Goal: Information Seeking & Learning: Learn about a topic

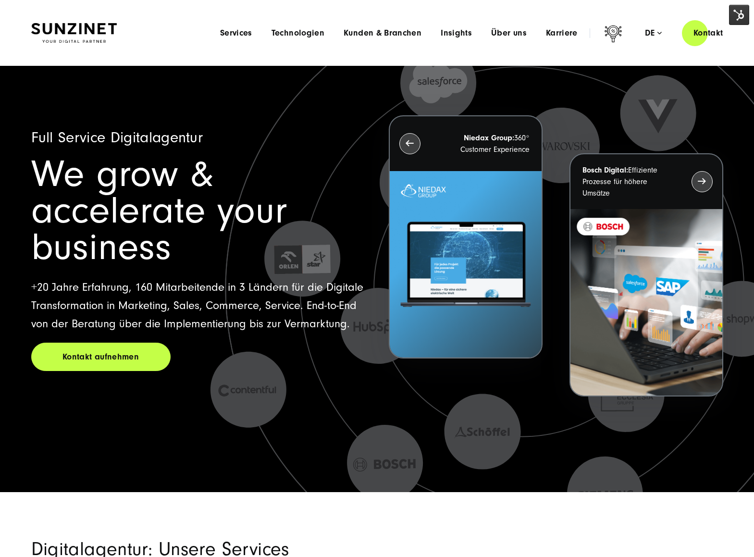
drag, startPoint x: 240, startPoint y: 36, endPoint x: 238, endPoint y: 43, distance: 7.0
click at [240, 37] on span "Services" at bounding box center [236, 33] width 32 height 10
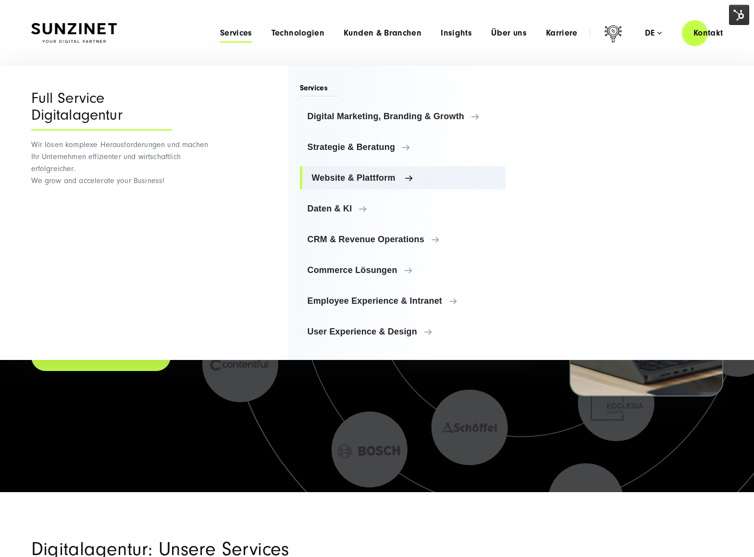
drag, startPoint x: 371, startPoint y: 180, endPoint x: 480, endPoint y: 187, distance: 109.7
click at [371, 180] on span "Website & Plattform" at bounding box center [405, 178] width 186 height 10
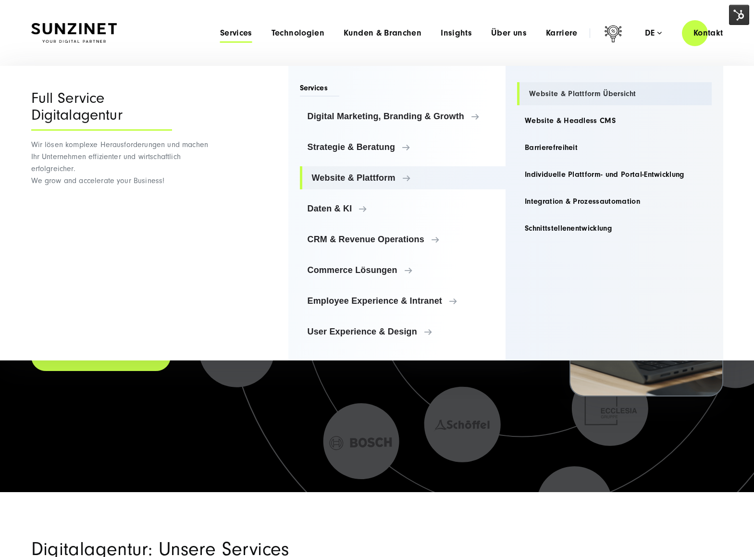
click at [570, 96] on link "Website & Plattform Übersicht" at bounding box center [614, 93] width 195 height 23
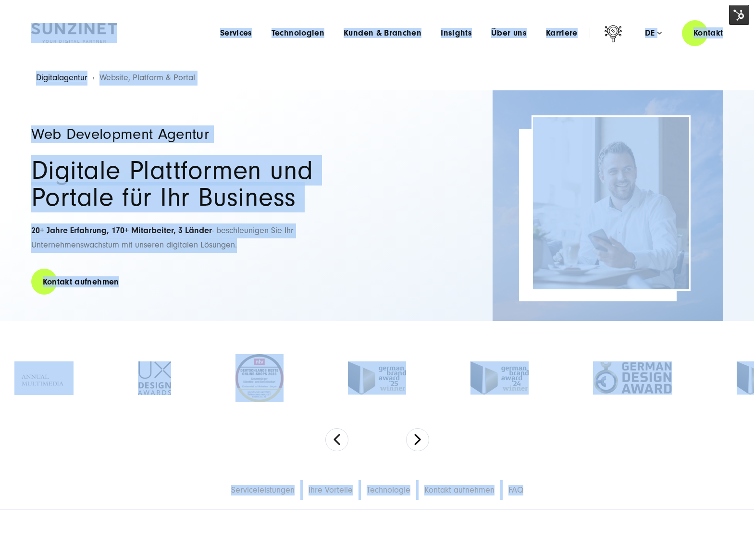
drag, startPoint x: 12, startPoint y: 12, endPoint x: 520, endPoint y: 513, distance: 714.7
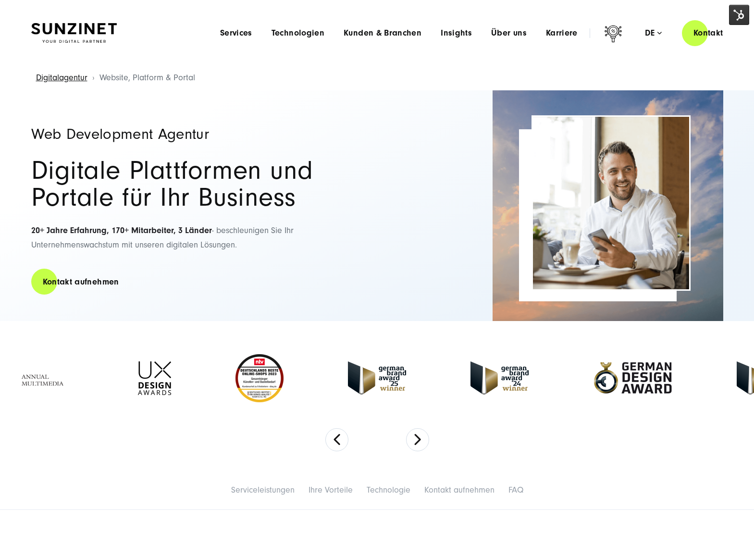
click at [391, 177] on div "Web Development Agentur Digitale Plattformen und Portale für Ihr Business 20+ J…" at bounding box center [377, 205] width 692 height 231
click at [517, 28] on span "Über uns" at bounding box center [509, 33] width 36 height 10
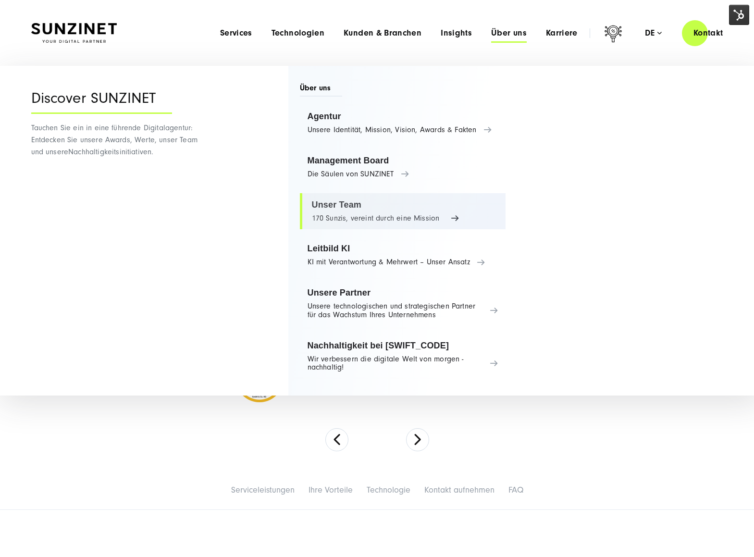
click at [350, 215] on link "Unser Team 170 Sunzis, vereint durch eine Mission" at bounding box center [403, 211] width 206 height 37
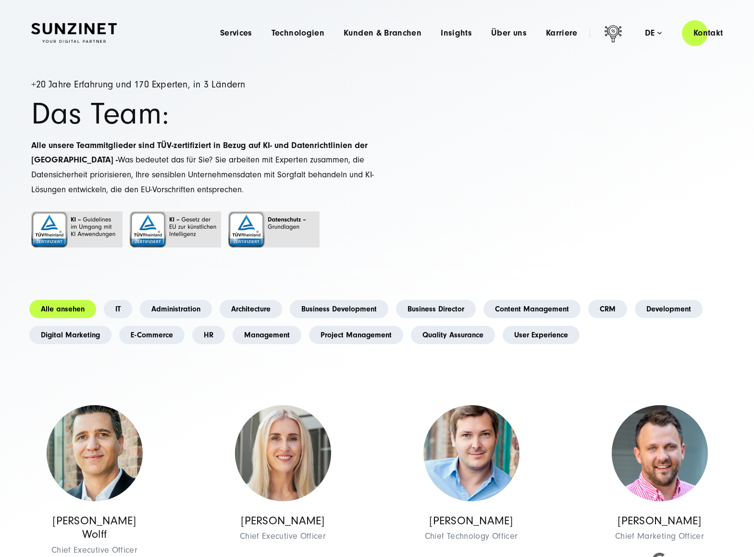
scroll to position [12, 0]
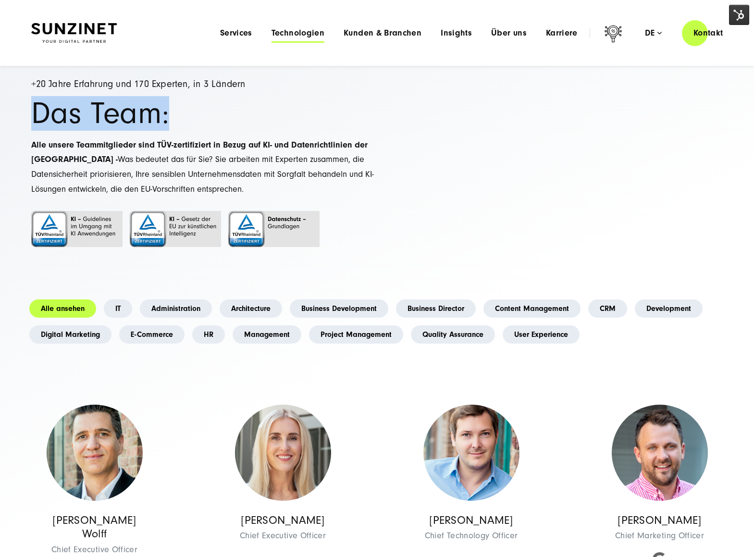
click at [297, 33] on span "Technologien" at bounding box center [297, 33] width 53 height 10
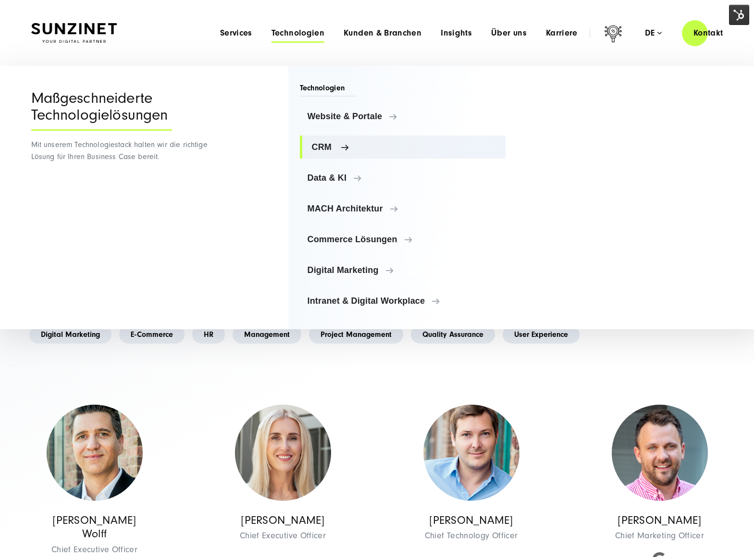
click at [327, 145] on span "CRM" at bounding box center [405, 147] width 186 height 10
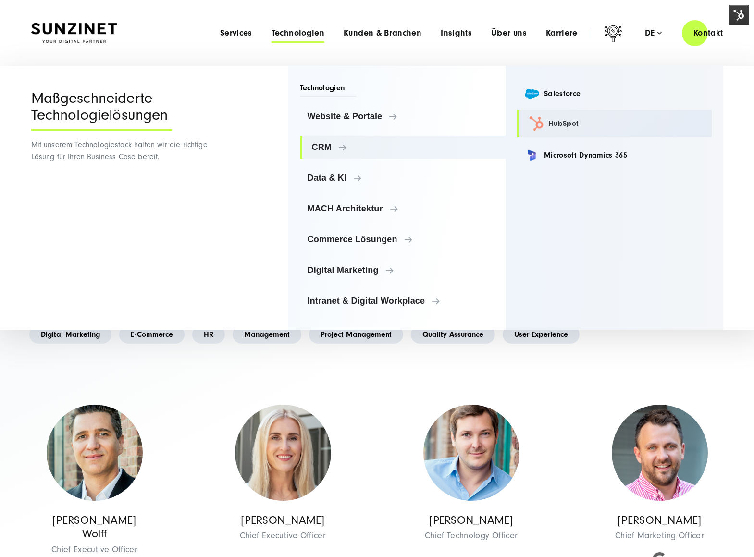
click at [557, 125] on link "HubSpot" at bounding box center [614, 124] width 195 height 28
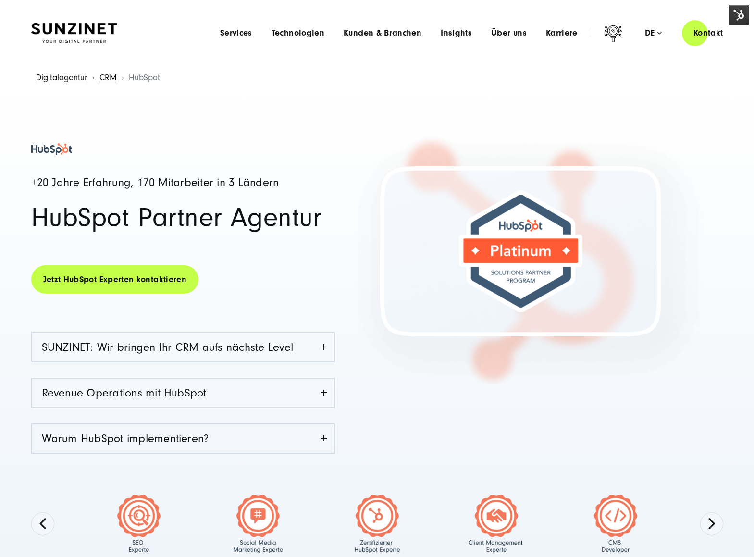
drag, startPoint x: 264, startPoint y: 356, endPoint x: 19, endPoint y: 261, distance: 263.4
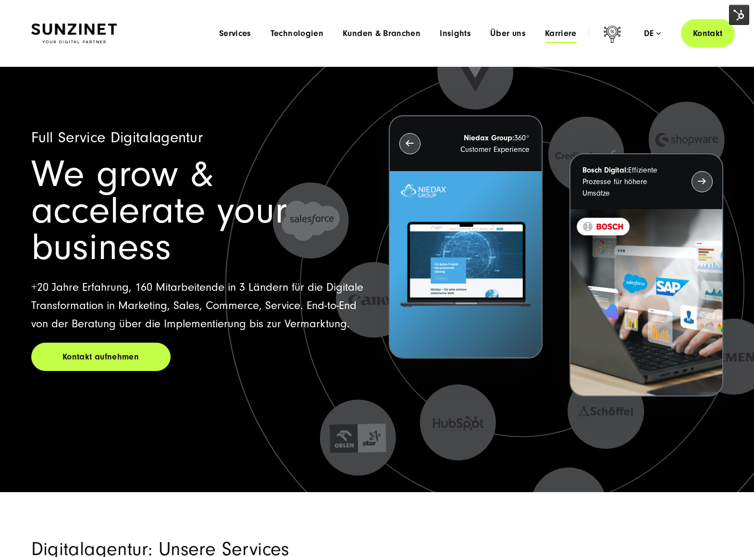
click at [561, 29] on span "Karriere" at bounding box center [561, 34] width 32 height 10
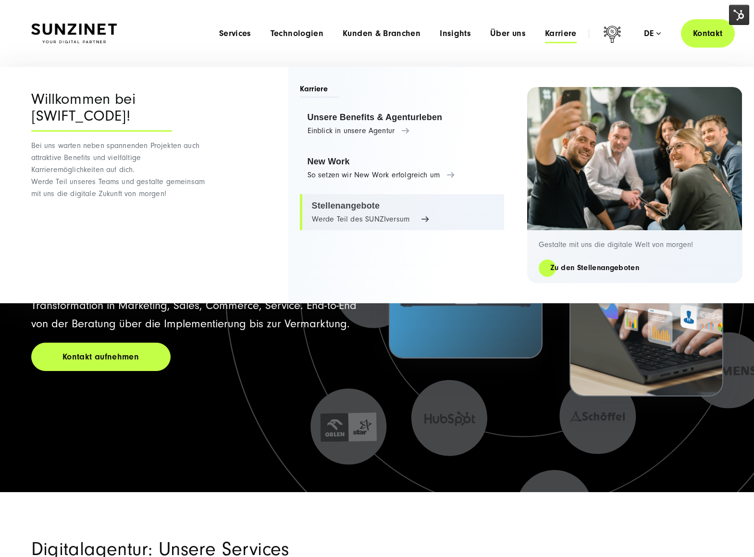
click at [367, 201] on link "Stellenangebote Werde Teil des SUNZIversum" at bounding box center [402, 212] width 204 height 37
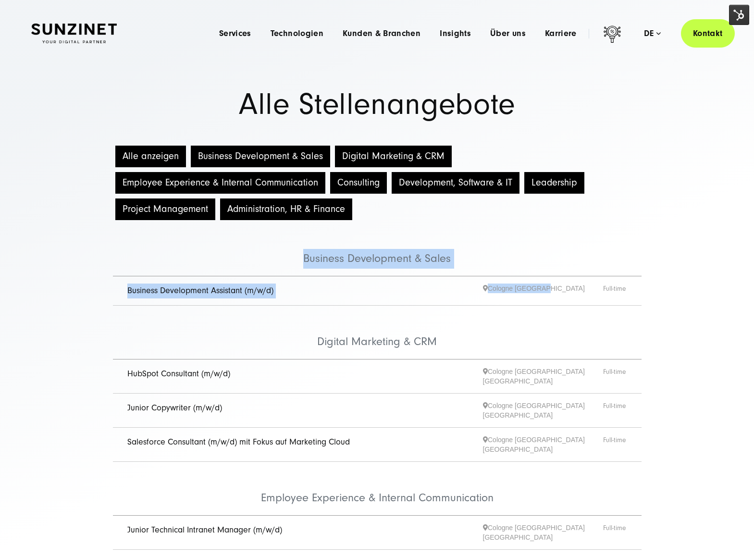
drag, startPoint x: 87, startPoint y: 247, endPoint x: 580, endPoint y: 299, distance: 496.0
click at [580, 299] on div "Alle anzeigen Business Development & Sales Digital Marketing & CRM Employee Exp…" at bounding box center [377, 531] width 754 height 776
click at [155, 212] on button "Project Management" at bounding box center [165, 209] width 100 height 22
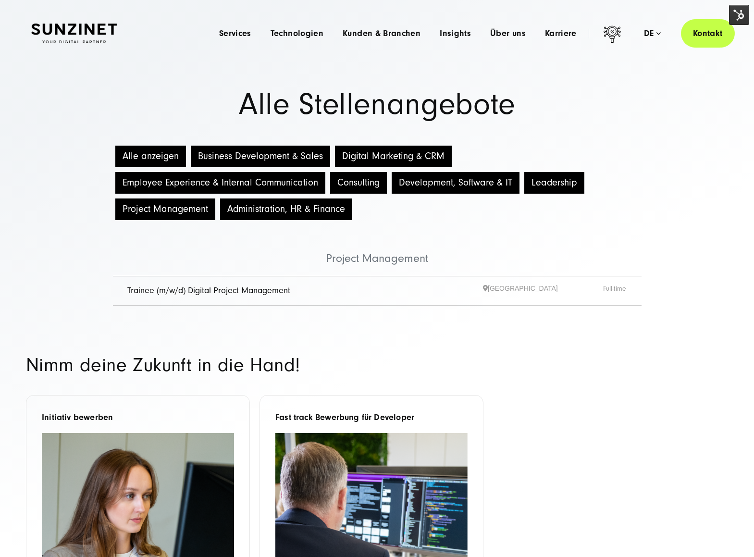
click at [155, 212] on button "Project Management" at bounding box center [165, 209] width 100 height 22
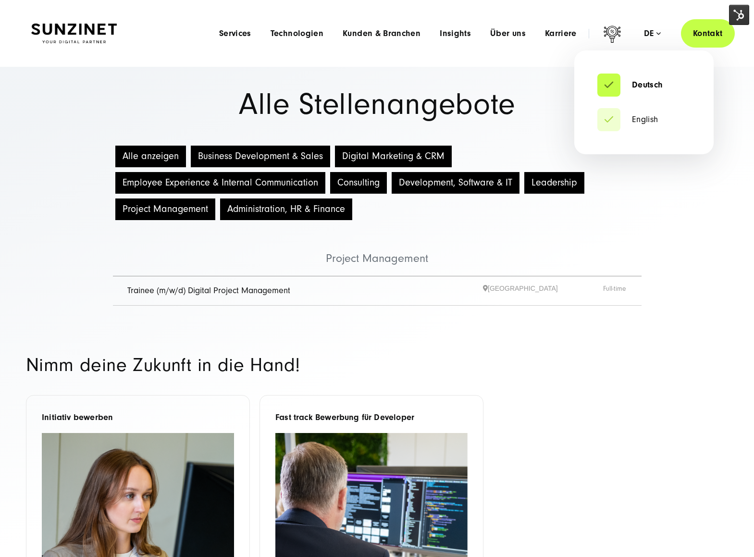
click at [653, 31] on div "de" at bounding box center [652, 34] width 17 height 10
click at [635, 123] on link "English" at bounding box center [627, 120] width 61 height 10
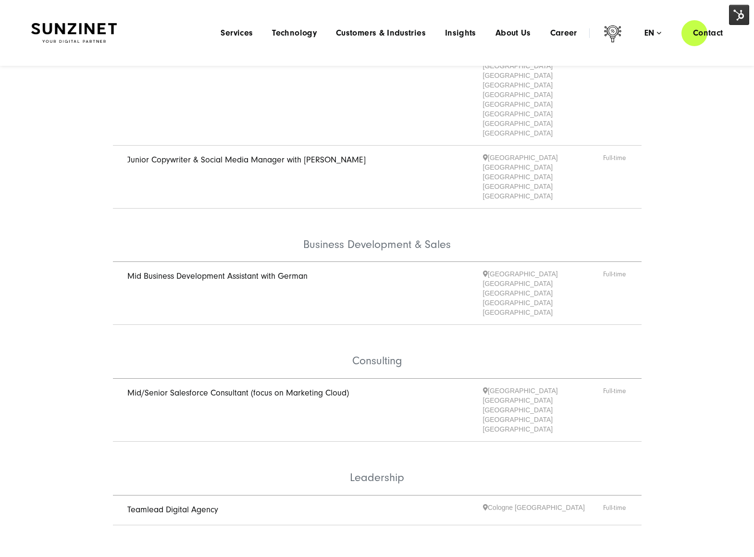
scroll to position [125, 0]
